Goal: Check status: Check status

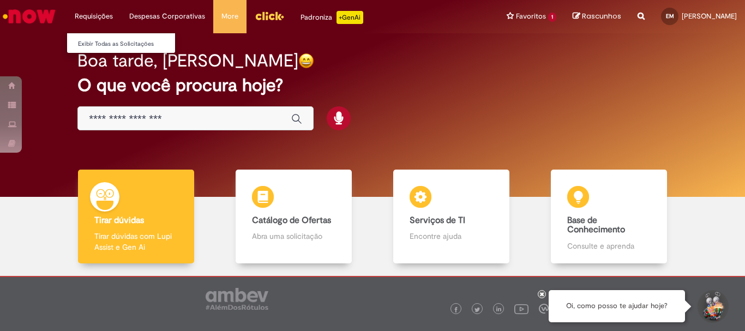
click at [106, 37] on li "Exibir Todas as Solicitações" at bounding box center [127, 43] width 120 height 14
click at [111, 45] on link "Exibir Todas as Solicitações" at bounding box center [127, 44] width 120 height 12
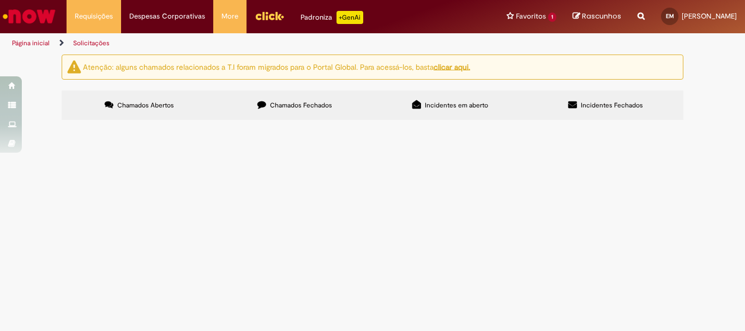
click at [287, 107] on span "Chamados Fechados" at bounding box center [301, 105] width 62 height 9
click at [477, 99] on label "Incidentes em aberto" at bounding box center [451, 105] width 156 height 29
click at [485, 105] on span "Incidentes em aberto" at bounding box center [456, 105] width 63 height 9
click at [595, 110] on label "Incidentes Fechados" at bounding box center [606, 105] width 156 height 29
click at [143, 117] on label "Chamados Abertos" at bounding box center [140, 105] width 156 height 29
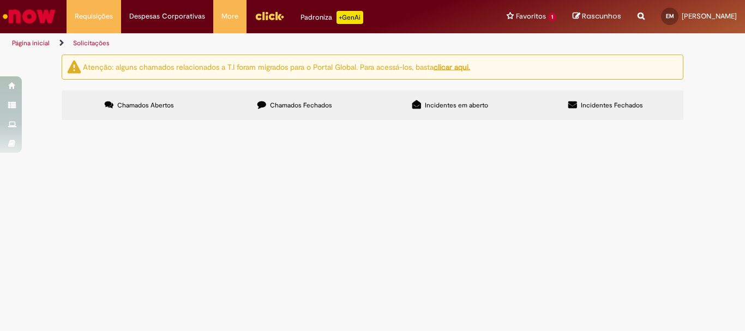
click at [278, 111] on label "Chamados Fechados" at bounding box center [295, 105] width 156 height 29
click at [423, 103] on label "Incidentes em aberto" at bounding box center [451, 105] width 156 height 29
click at [548, 105] on label "Incidentes Fechados" at bounding box center [606, 105] width 156 height 29
click at [416, 109] on label "Incidentes em aberto" at bounding box center [451, 105] width 156 height 29
click at [354, 106] on label "Chamados Fechados" at bounding box center [295, 105] width 156 height 29
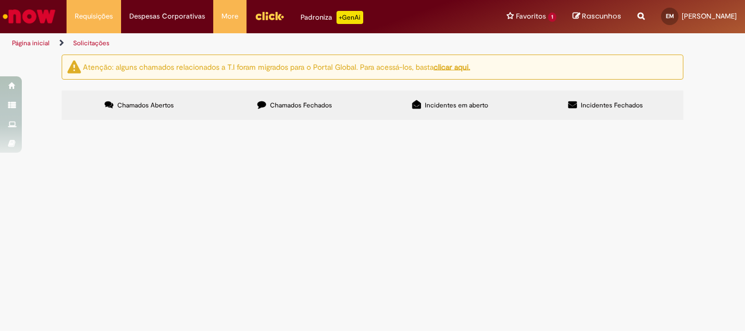
click at [183, 115] on label "Chamados Abertos" at bounding box center [140, 105] width 156 height 29
click at [100, 42] on link "Exibir Todas as Solicitações" at bounding box center [127, 44] width 120 height 12
click at [38, 17] on img "Ir para a Homepage" at bounding box center [29, 16] width 56 height 22
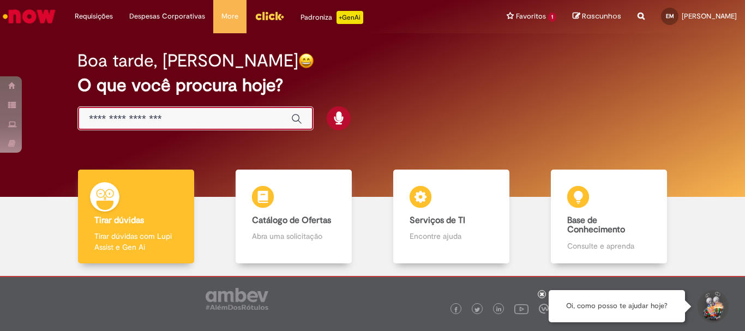
click at [193, 120] on input "Basta digitar aqui" at bounding box center [185, 119] width 192 height 13
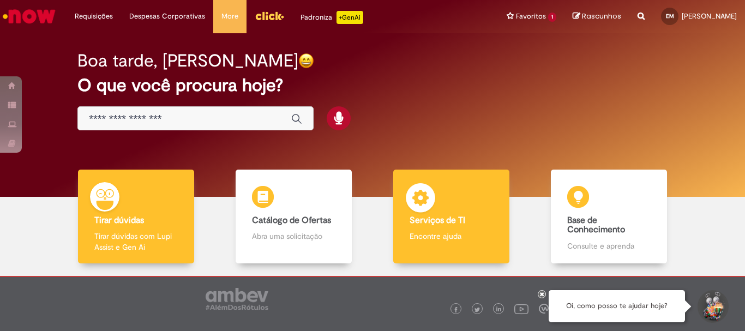
click at [460, 219] on b "Serviços de TI" at bounding box center [438, 220] width 56 height 11
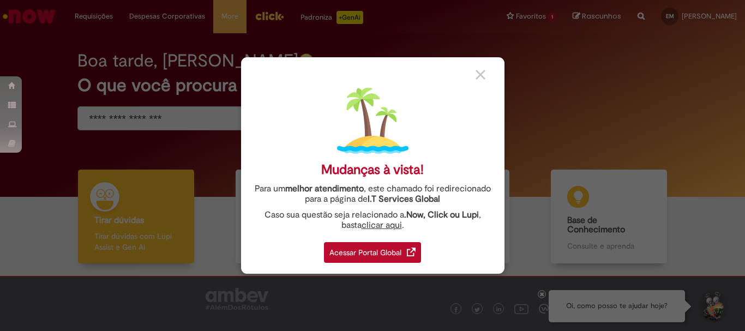
click at [391, 254] on div "Acessar Portal Global" at bounding box center [372, 252] width 97 height 21
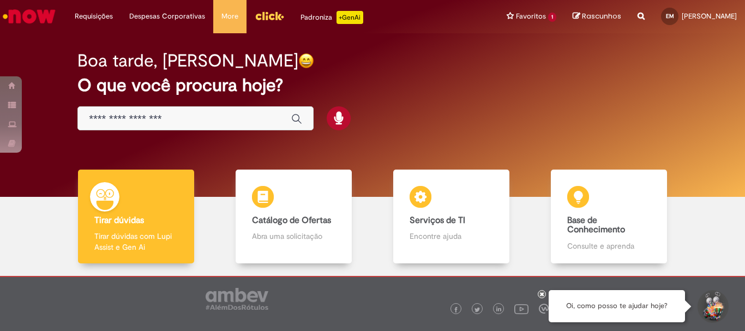
click at [23, 15] on img "Ir para a Homepage" at bounding box center [29, 16] width 56 height 22
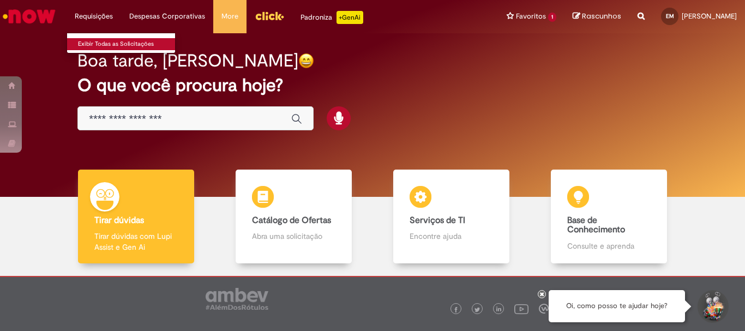
click at [90, 39] on link "Exibir Todas as Solicitações" at bounding box center [127, 44] width 120 height 12
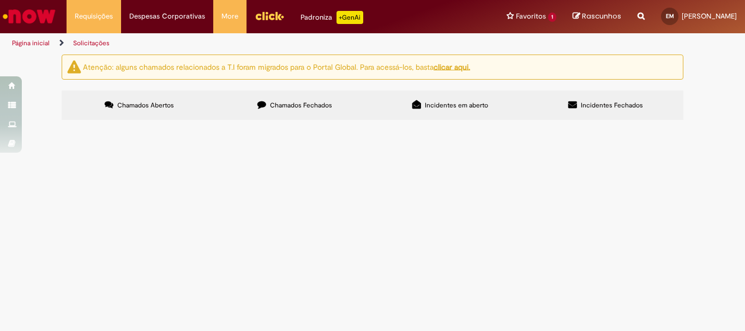
click at [313, 96] on label "Chamados Fechados" at bounding box center [295, 105] width 156 height 29
click at [440, 110] on label "Incidentes em aberto" at bounding box center [451, 105] width 156 height 29
click at [655, 114] on label "Incidentes Fechados" at bounding box center [606, 105] width 156 height 29
click at [459, 68] on u "clicar aqui." at bounding box center [452, 67] width 37 height 10
